Goal: Transaction & Acquisition: Purchase product/service

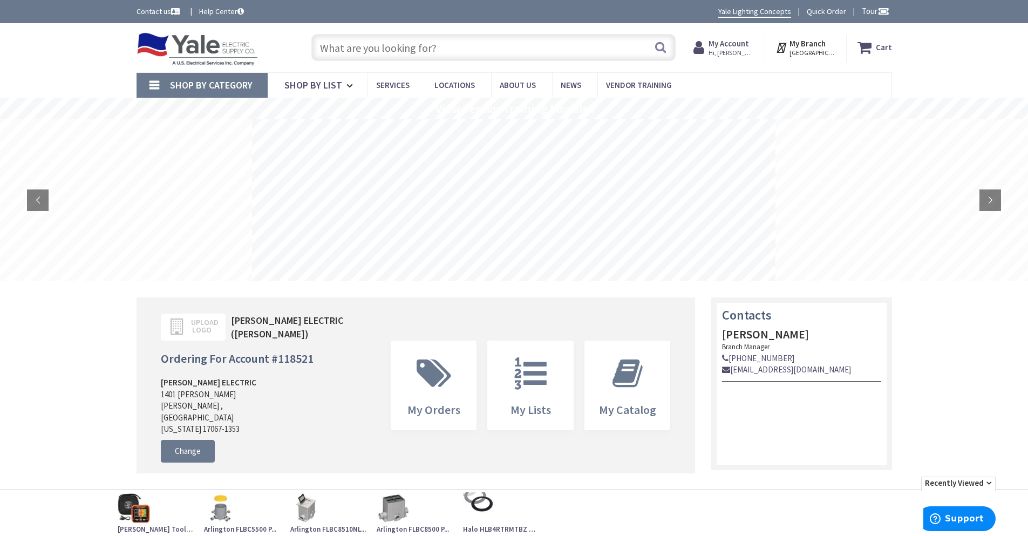
click at [329, 48] on input "text" at bounding box center [493, 47] width 364 height 27
drag, startPoint x: 932, startPoint y: 61, endPoint x: 825, endPoint y: 47, distance: 107.7
click at [932, 58] on div "Skip to Content Toggle Nav Search Cart My Cart Close" at bounding box center [514, 47] width 1028 height 49
click at [321, 45] on input "text" at bounding box center [493, 47] width 364 height 27
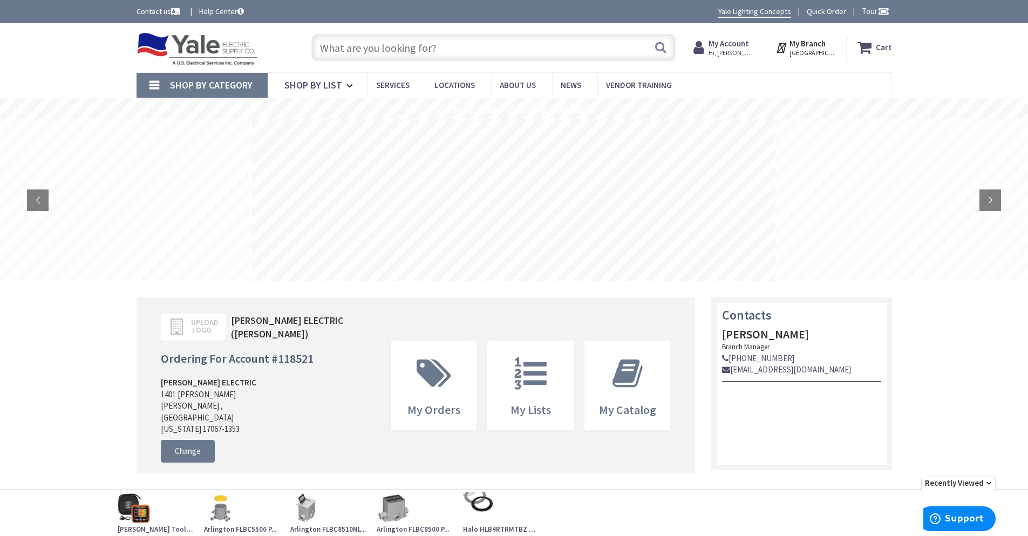
click at [346, 50] on input "text" at bounding box center [493, 47] width 364 height 27
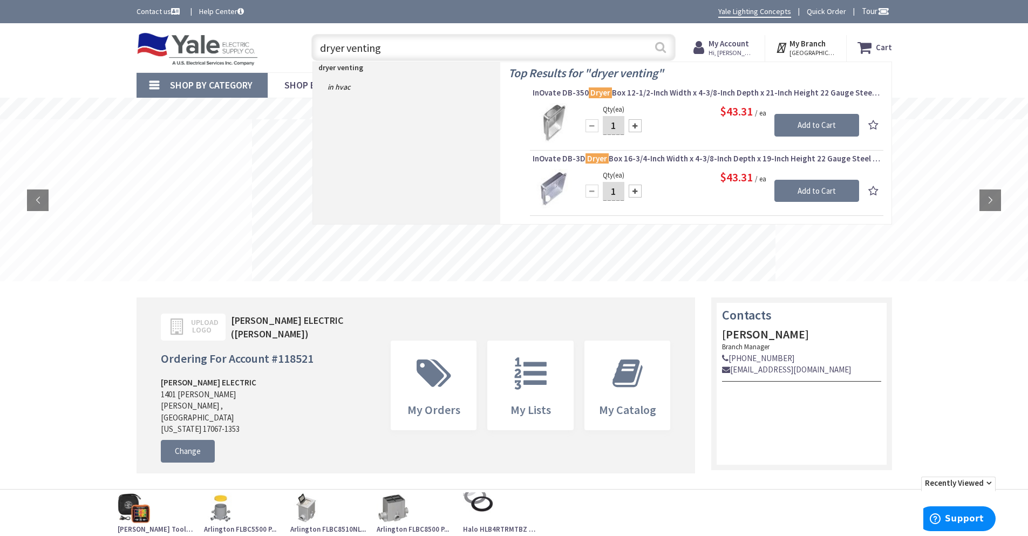
type input "dryer venting"
click at [660, 51] on button "Search" at bounding box center [661, 47] width 14 height 24
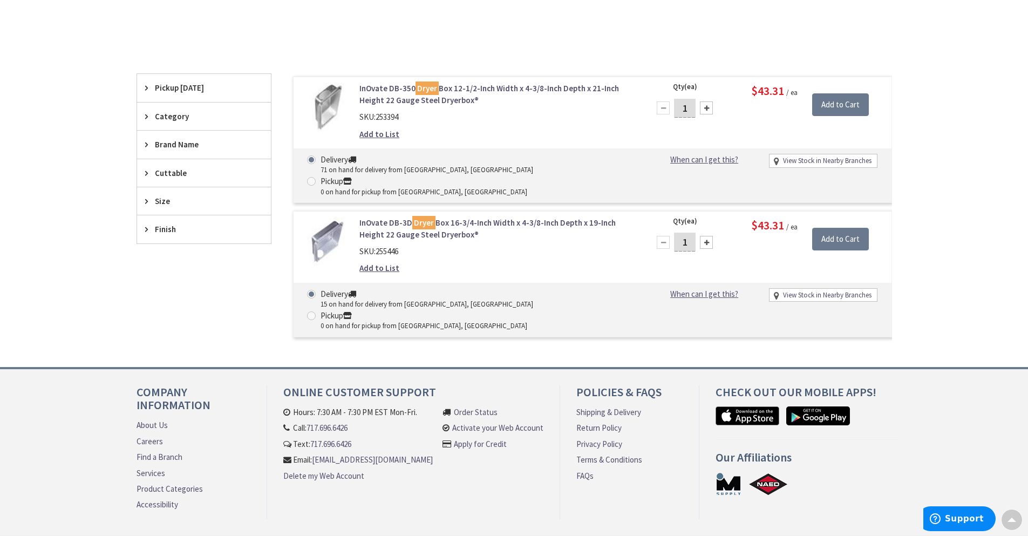
scroll to position [243, 0]
click at [903, 52] on main "You searched for 'Dryer venting' View Subcategories Duct Fittings (2) Clear all…" at bounding box center [515, 121] width 810 height 491
